Goal: Transaction & Acquisition: Purchase product/service

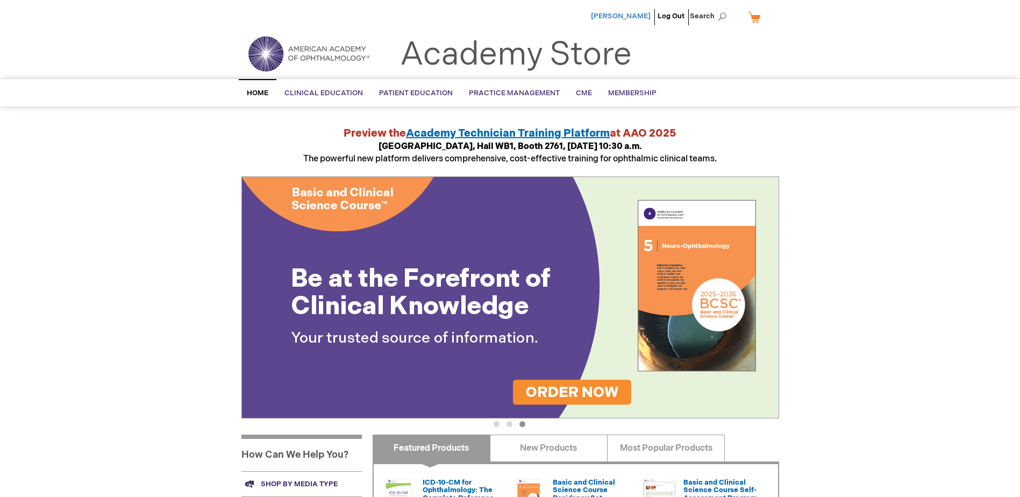
click at [640, 16] on span "[PERSON_NAME]" at bounding box center [621, 16] width 60 height 9
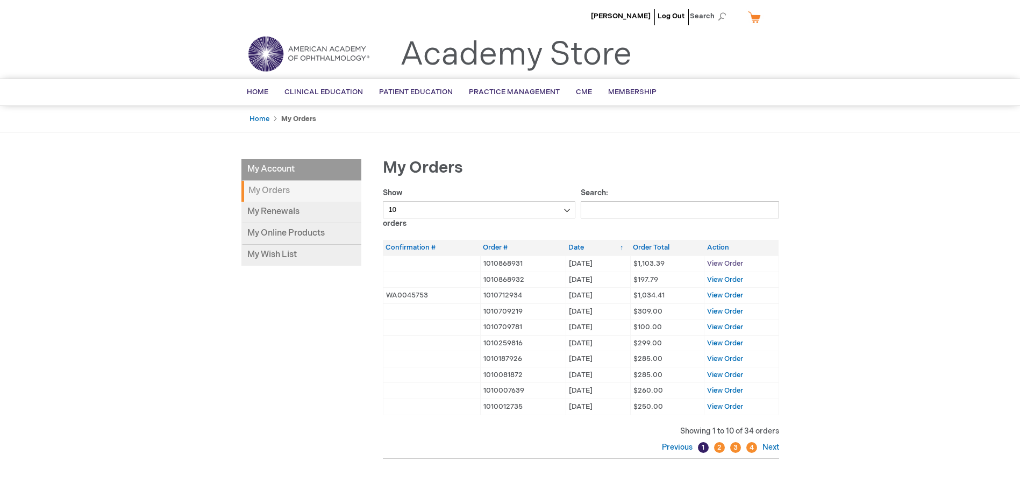
click at [718, 265] on span "View Order" at bounding box center [725, 263] width 36 height 9
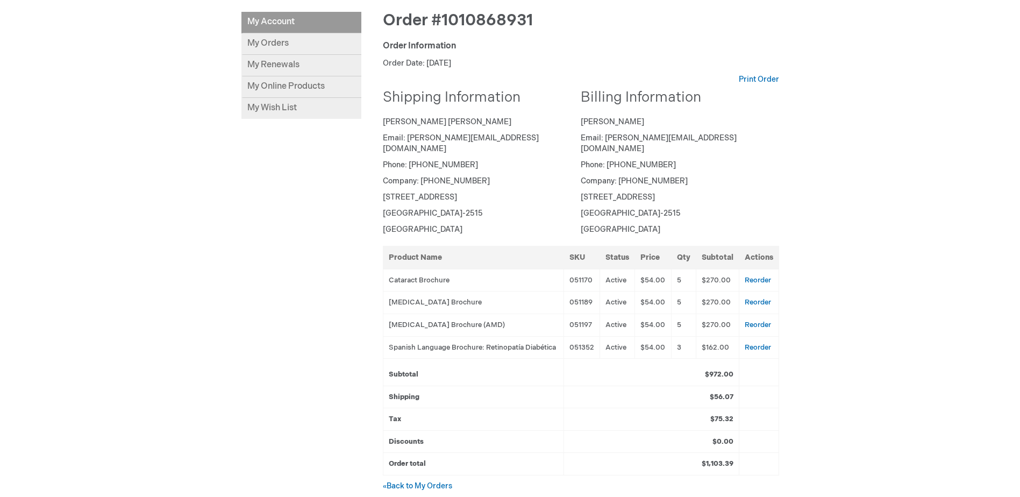
scroll to position [54, 0]
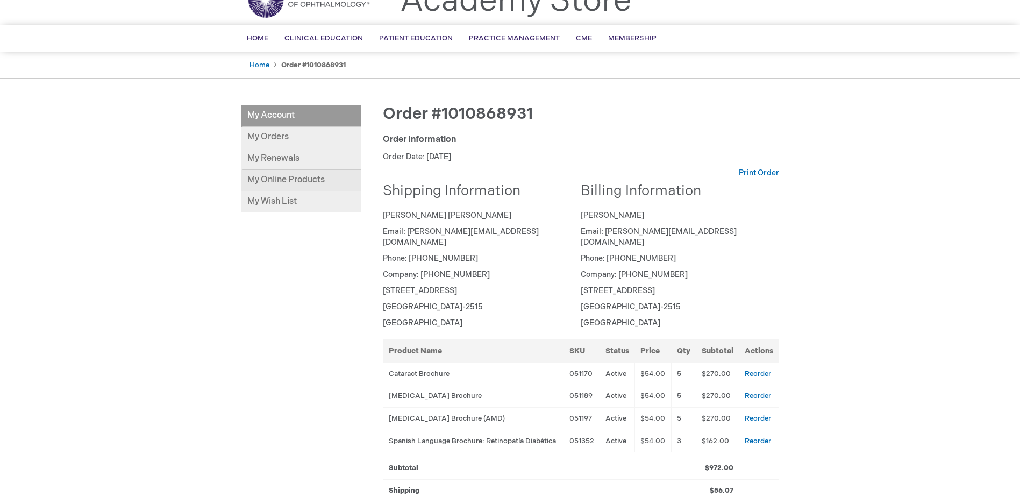
click at [302, 182] on link "My Online Products" at bounding box center [301, 181] width 120 height 22
click at [299, 180] on link "My Online Products" at bounding box center [301, 181] width 120 height 22
click at [762, 369] on link "Reorder" at bounding box center [758, 373] width 26 height 9
click at [754, 369] on link "Reorder" at bounding box center [758, 373] width 26 height 9
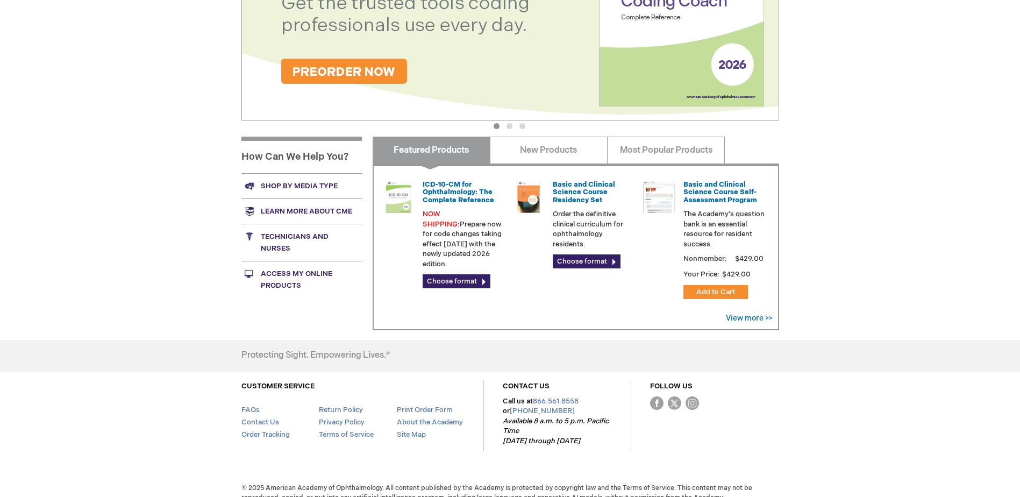
scroll to position [311, 0]
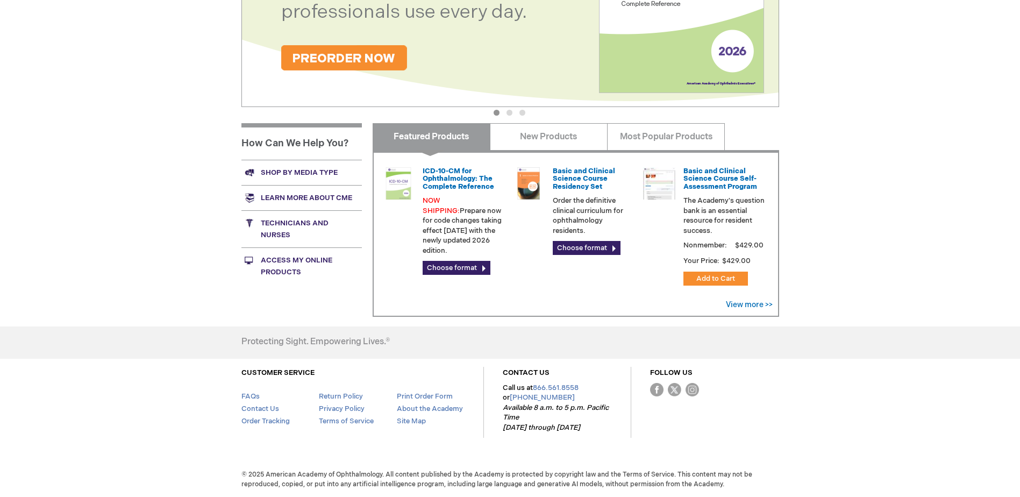
click at [303, 174] on link "Shop by media type" at bounding box center [301, 172] width 120 height 25
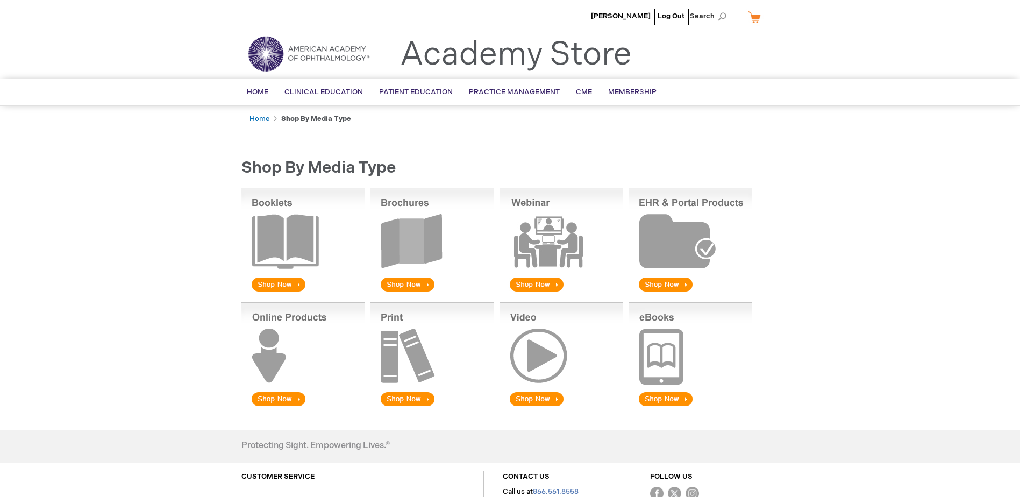
click at [414, 284] on img at bounding box center [432, 241] width 124 height 106
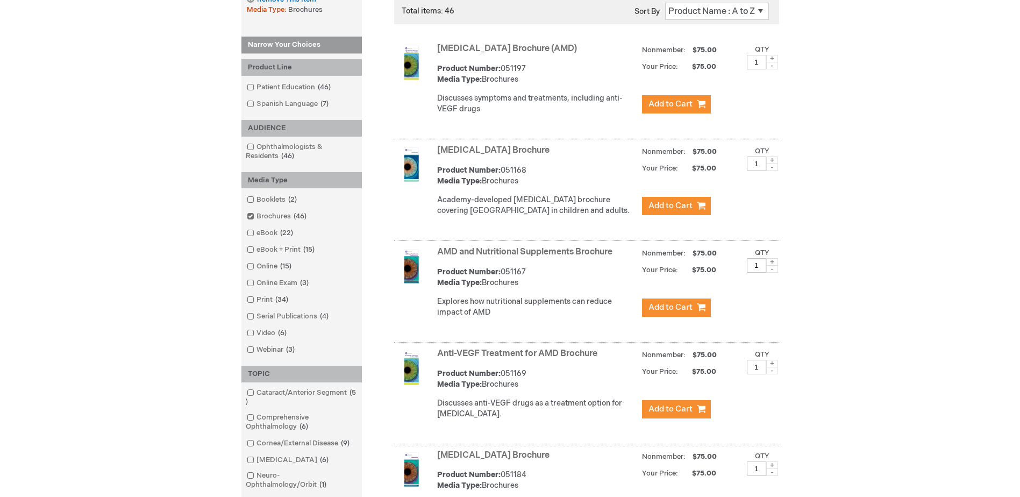
scroll to position [108, 0]
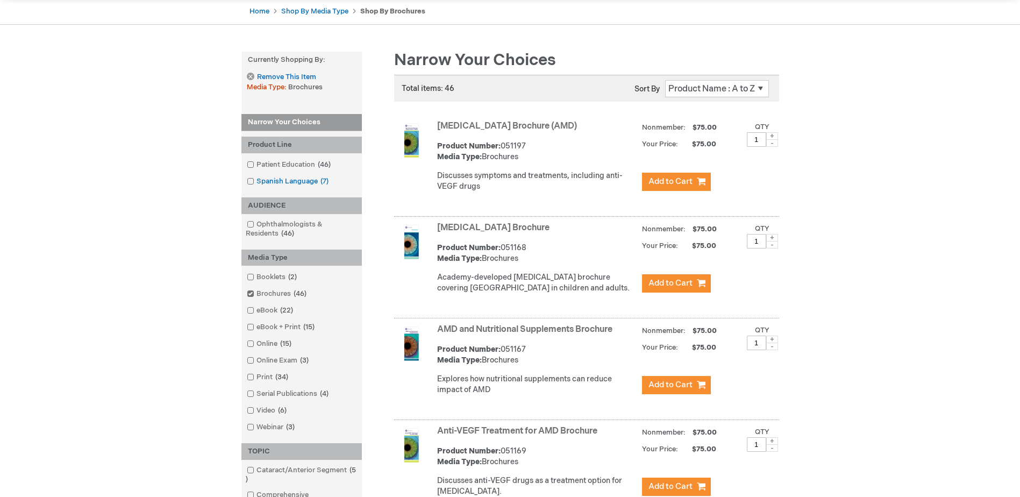
click at [249, 176] on link "Spanish Language 7 items" at bounding box center [288, 181] width 89 height 10
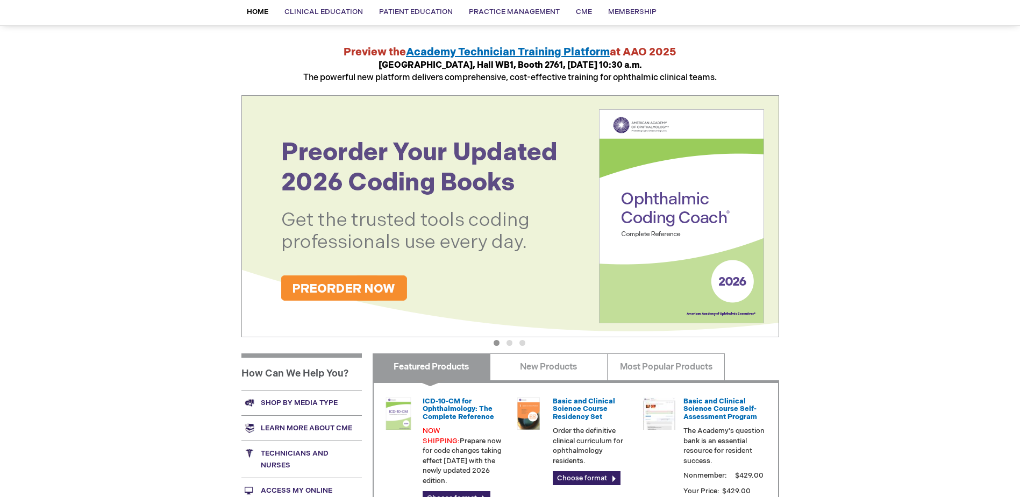
scroll to position [161, 0]
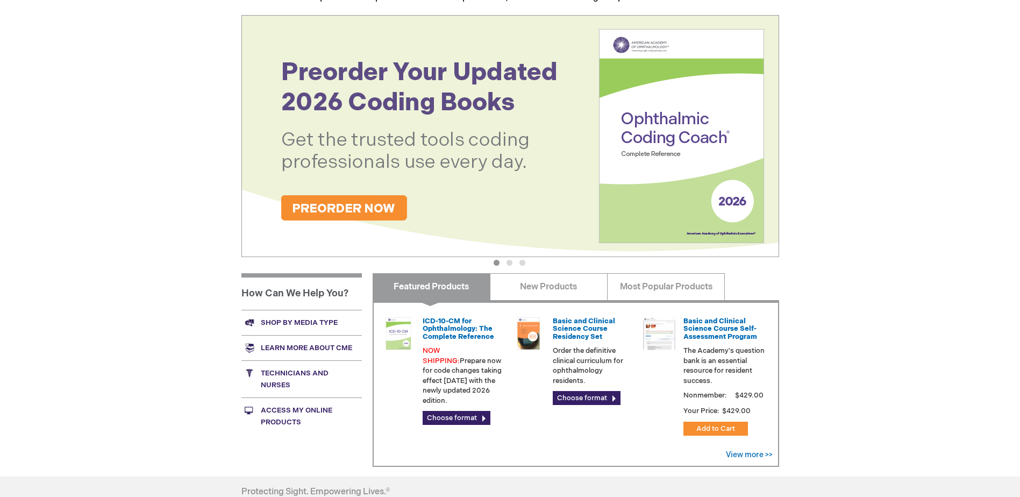
click at [308, 322] on link "Shop by media type" at bounding box center [301, 322] width 120 height 25
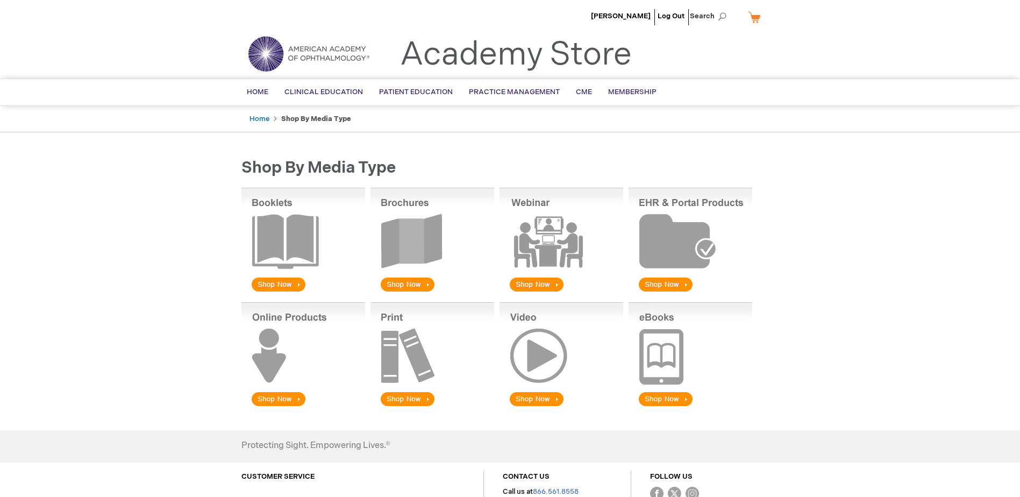
click at [416, 279] on img at bounding box center [432, 241] width 124 height 106
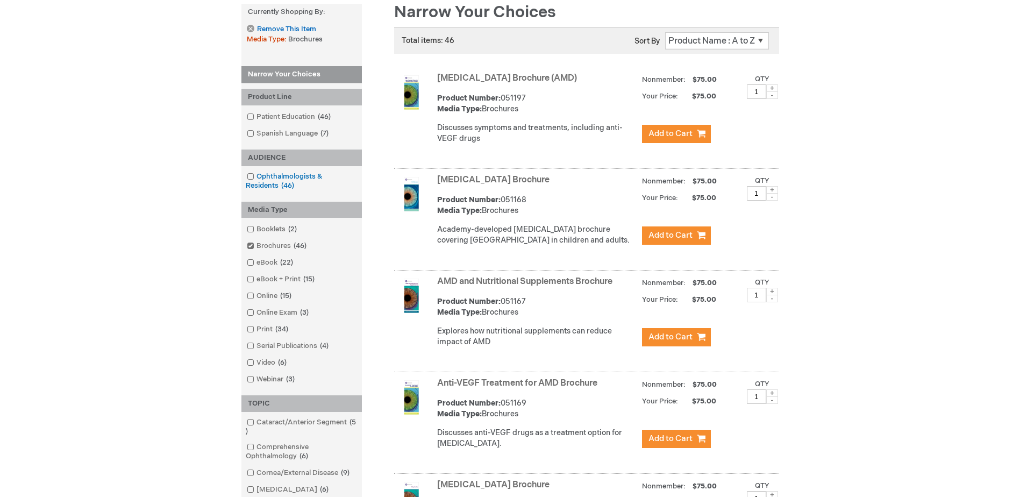
scroll to position [161, 0]
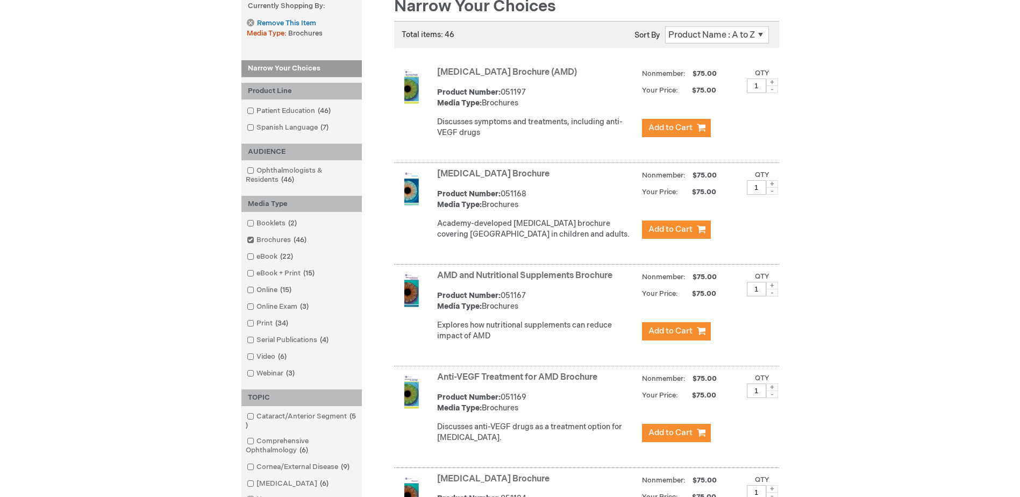
click at [246, 125] on input "checkbox" at bounding box center [245, 126] width 7 height 7
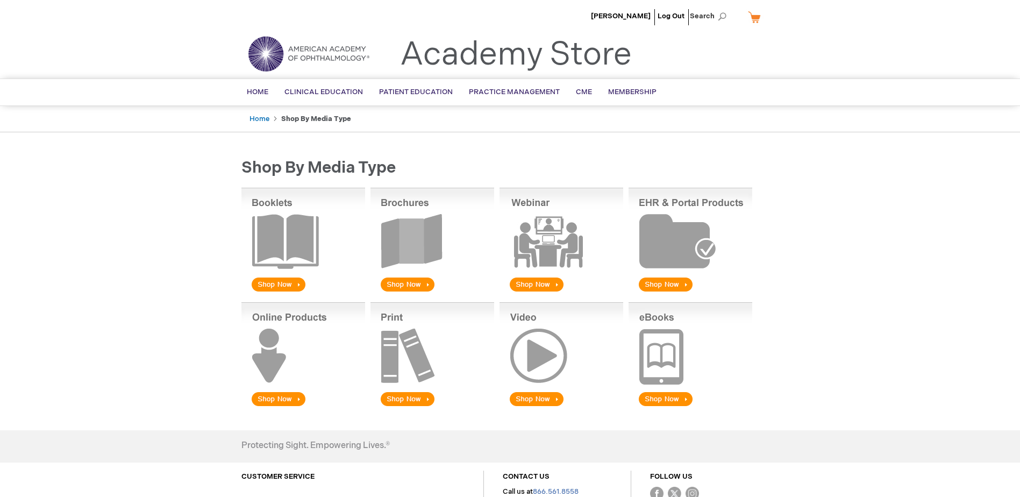
click at [413, 277] on img at bounding box center [432, 241] width 124 height 106
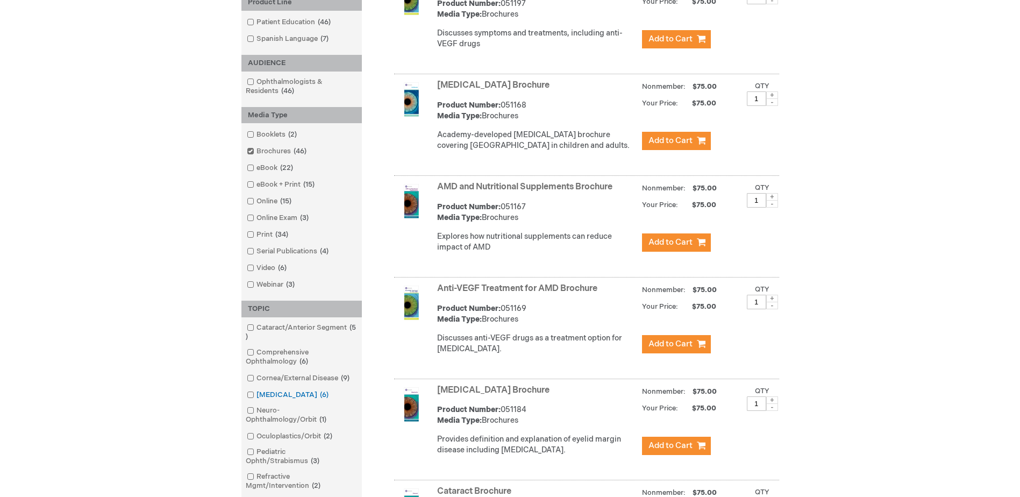
scroll to position [269, 0]
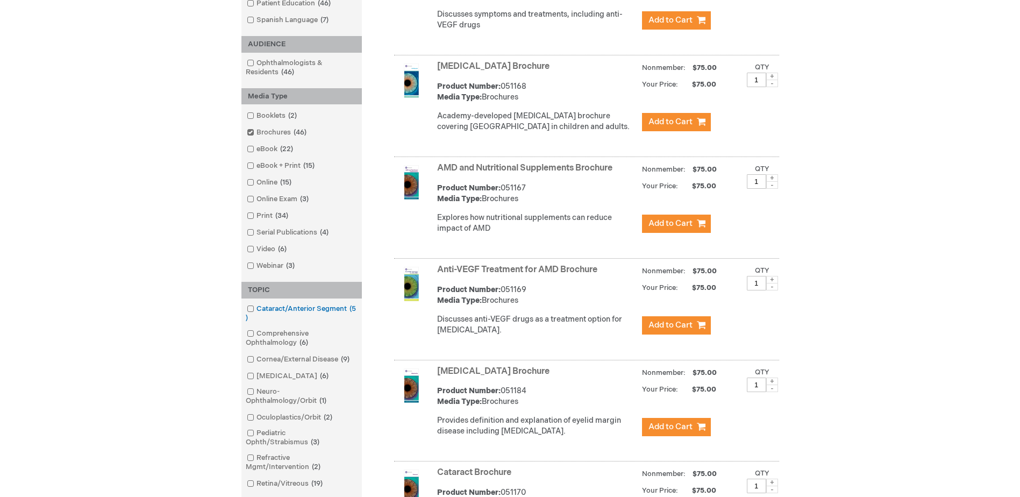
click at [256, 310] on span at bounding box center [256, 308] width 0 height 9
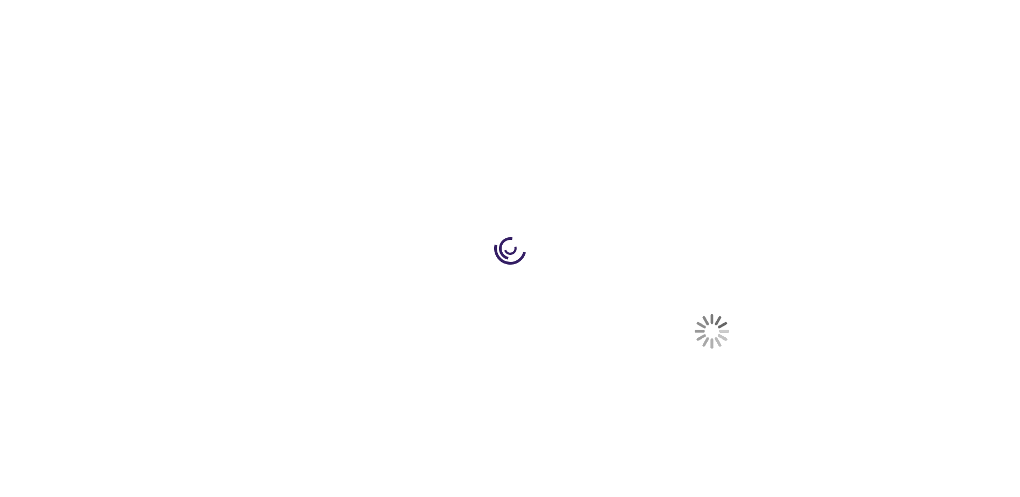
select select "US"
select select "12"
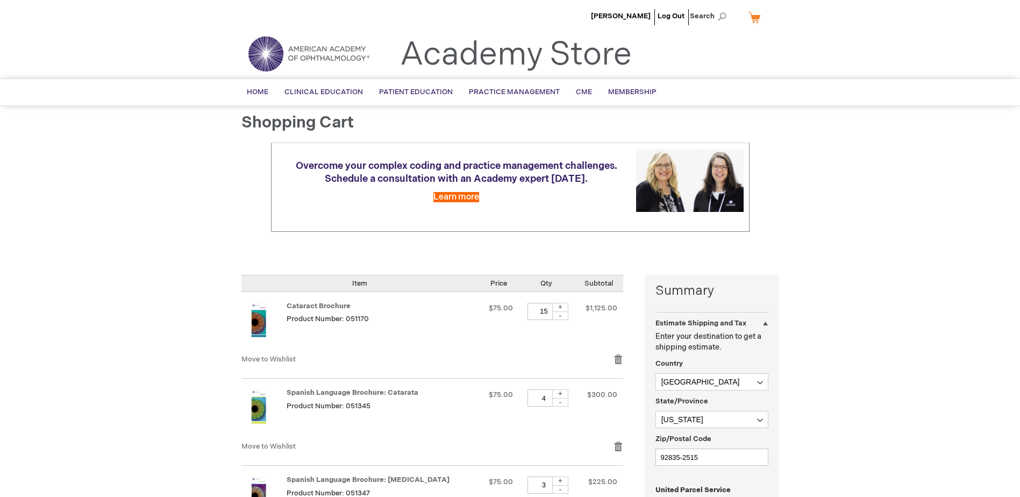
click at [556, 314] on div "-" at bounding box center [560, 315] width 16 height 9
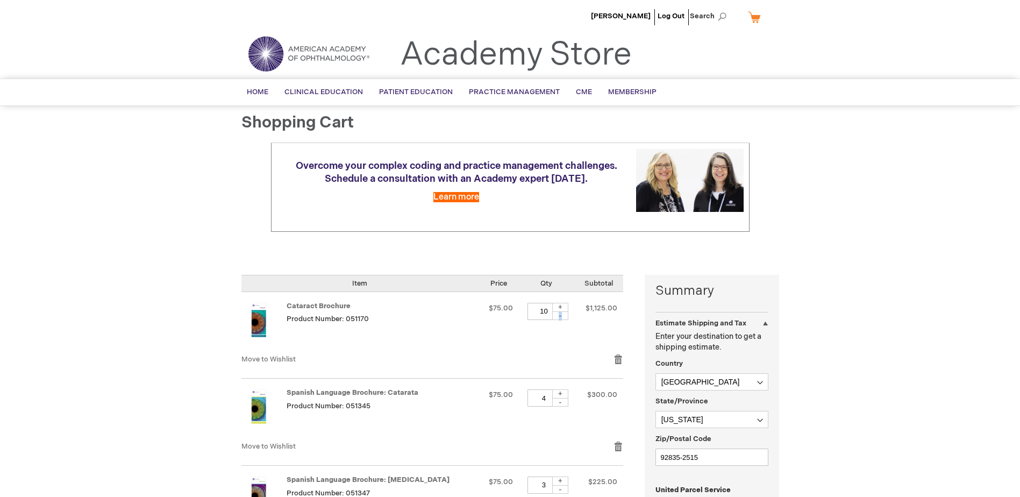
click at [556, 314] on div "-" at bounding box center [560, 315] width 16 height 9
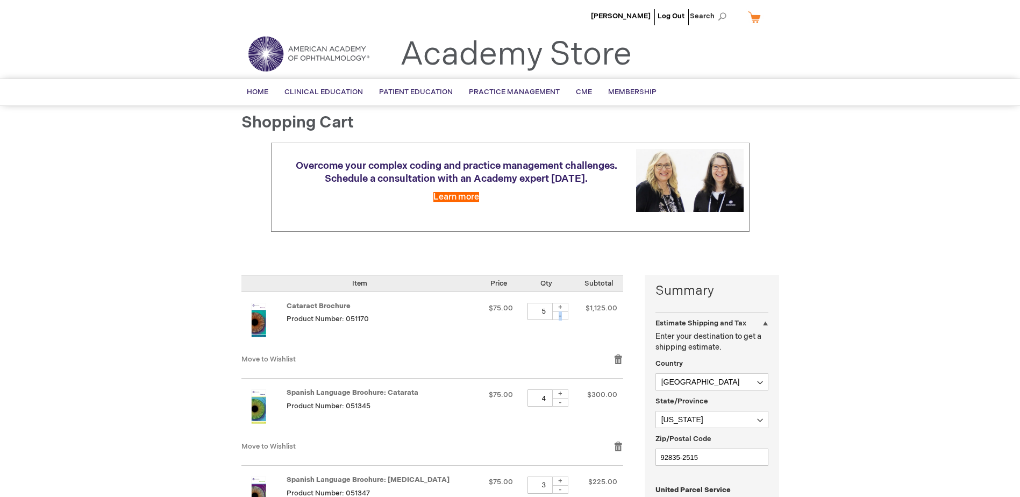
click at [556, 314] on div "-" at bounding box center [560, 315] width 16 height 9
drag, startPoint x: 556, startPoint y: 314, endPoint x: 557, endPoint y: 306, distance: 7.5
click at [557, 306] on div "+" at bounding box center [560, 307] width 16 height 9
type input "5"
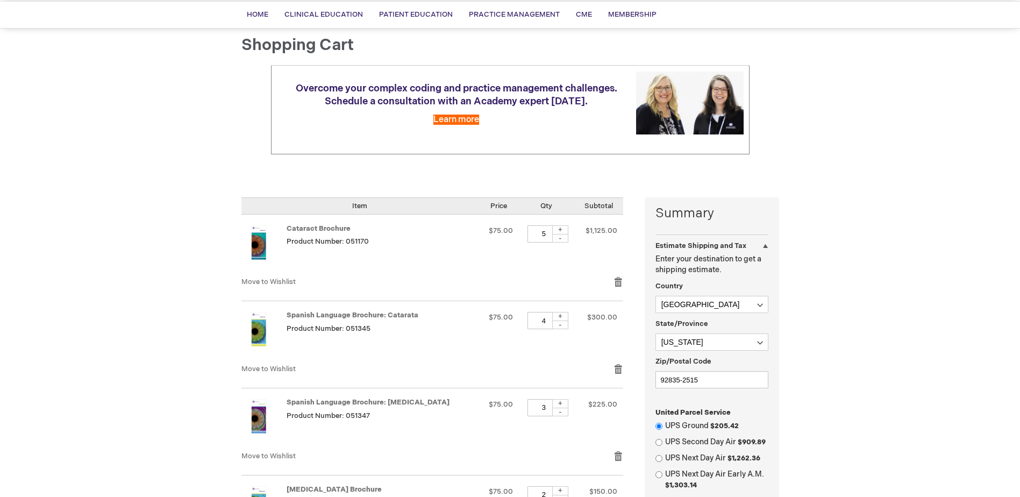
scroll to position [54, 0]
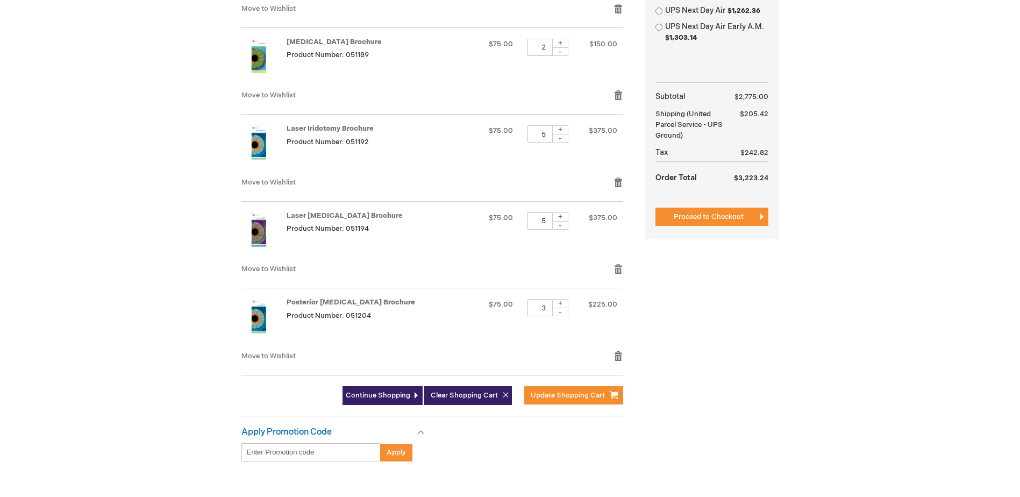
scroll to position [645, 0]
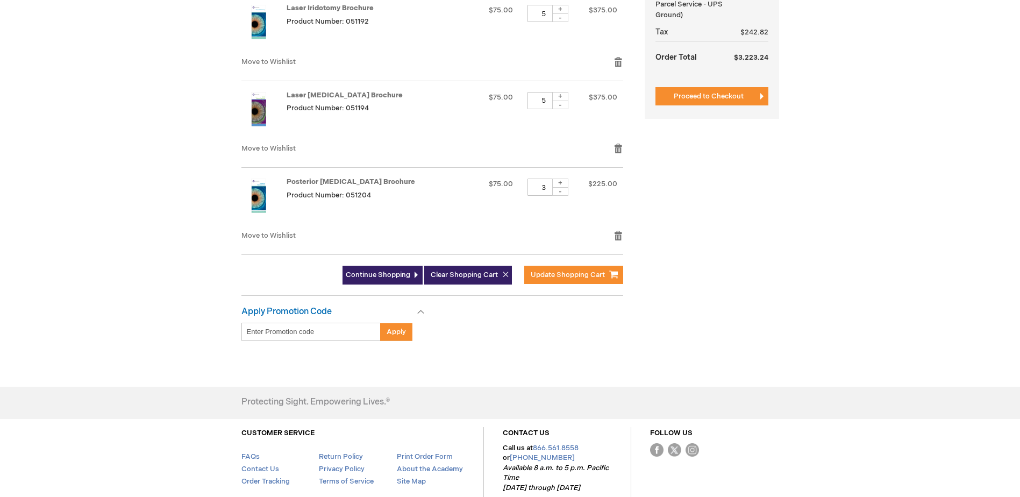
click at [554, 181] on div "+" at bounding box center [560, 183] width 16 height 9
type input "7"
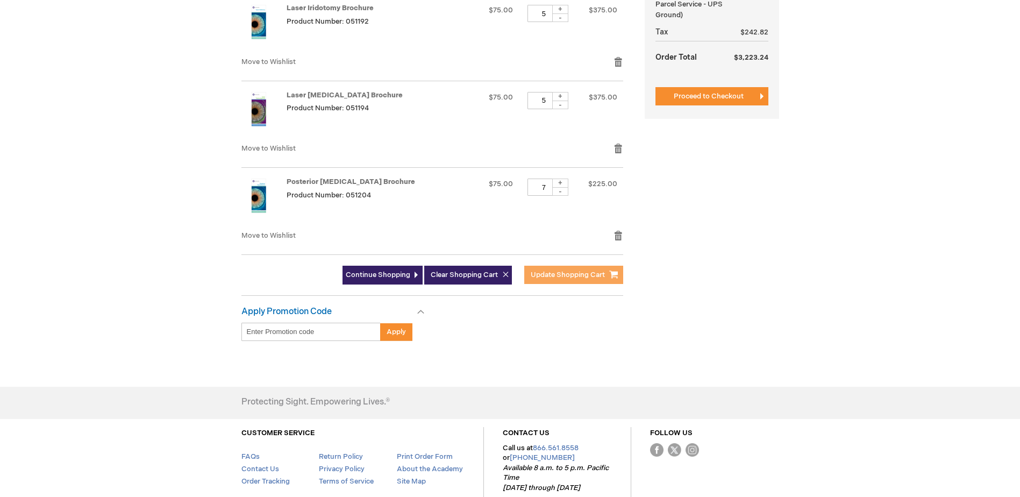
click at [565, 272] on span "Update Shopping Cart" at bounding box center [568, 274] width 74 height 9
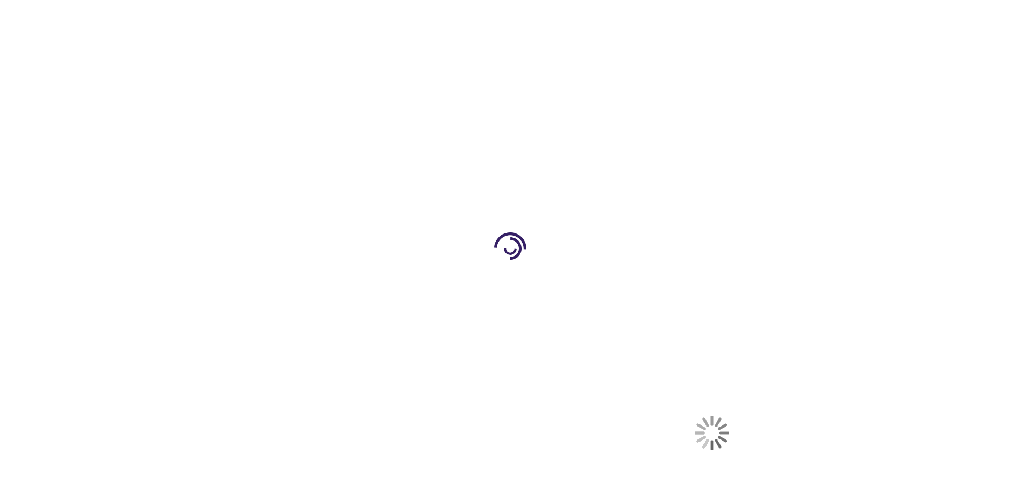
select select "US"
select select "12"
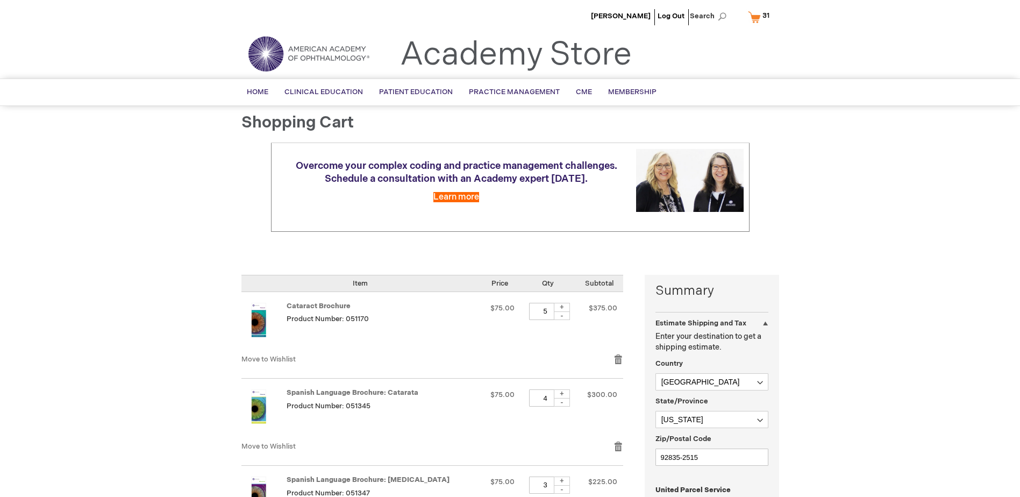
click at [762, 323] on div "Estimate Shipping and Tax" at bounding box center [711, 320] width 113 height 17
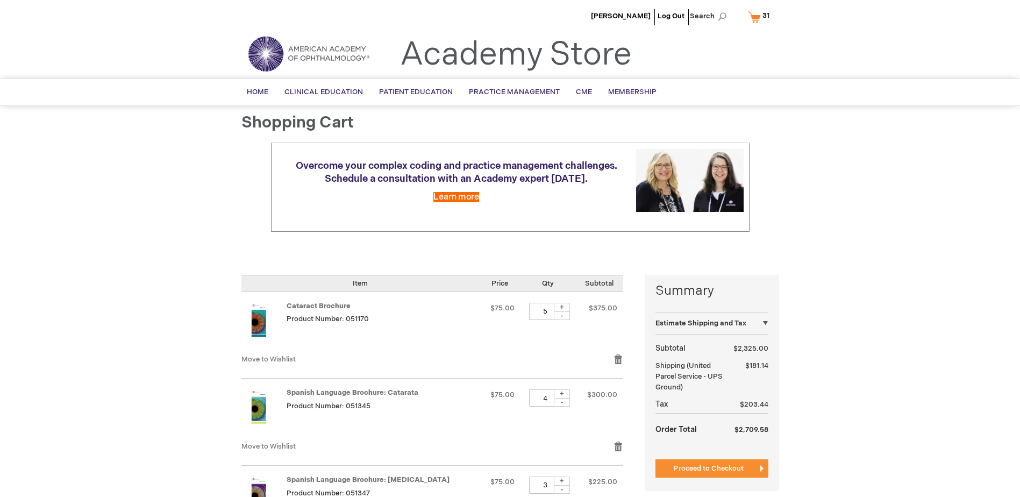
click at [762, 322] on div "Estimate Shipping and Tax" at bounding box center [711, 320] width 113 height 17
